Goal: Communication & Community: Connect with others

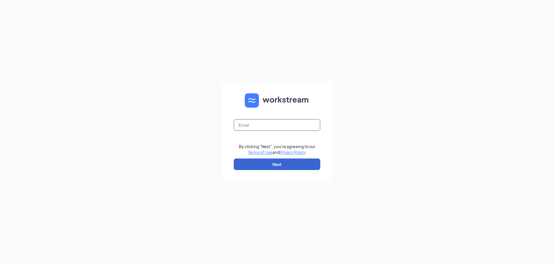
type input "684@racksonbk.com"
click at [281, 164] on button "Next" at bounding box center [277, 164] width 87 height 12
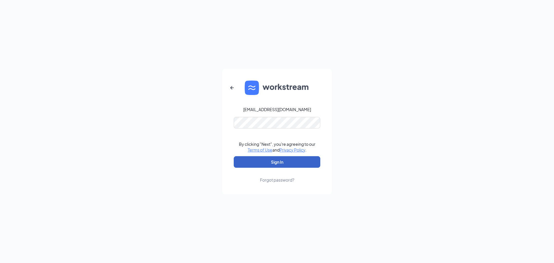
click at [286, 159] on button "Sign In" at bounding box center [277, 162] width 87 height 12
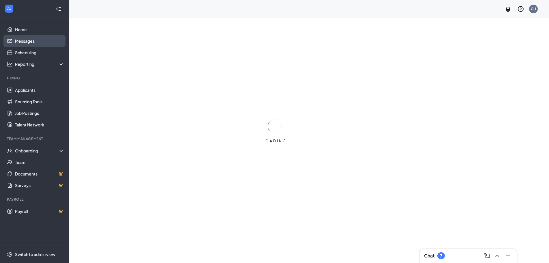
click at [31, 37] on link "Messages" at bounding box center [39, 41] width 49 height 12
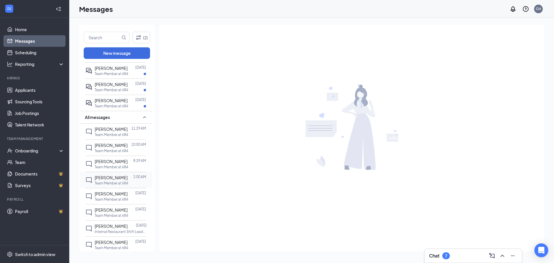
scroll to position [87, 0]
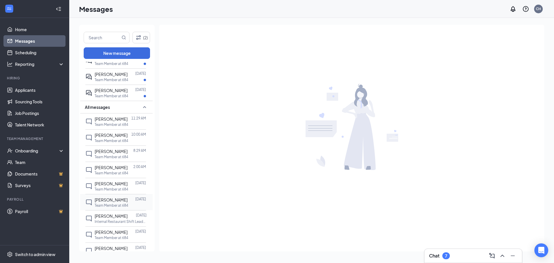
click at [98, 208] on p "Team Member at 684" at bounding box center [111, 205] width 33 height 5
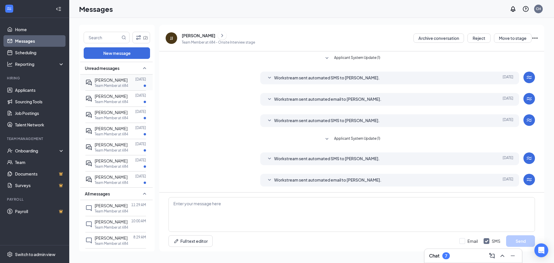
click at [113, 88] on div "[PERSON_NAME] [DATE] Team Member at 684" at bounding box center [115, 82] width 61 height 16
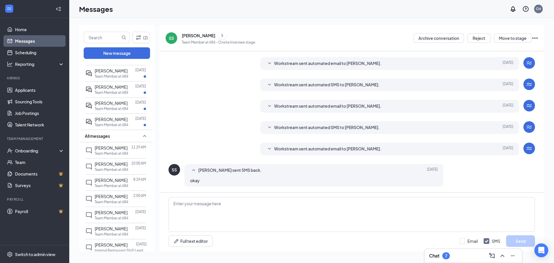
scroll to position [77, 0]
